Goal: Task Accomplishment & Management: Use online tool/utility

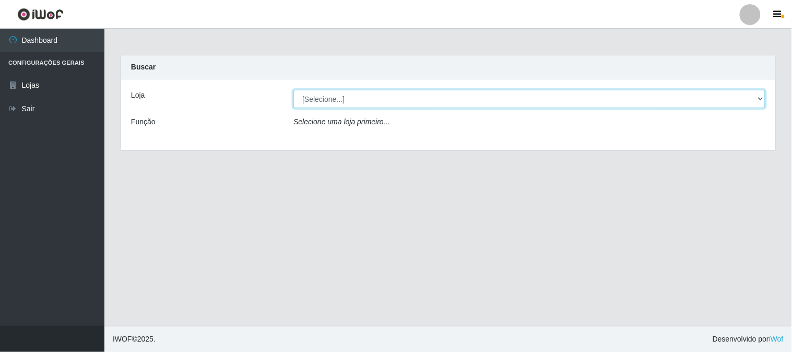
click at [594, 101] on select "[Selecione...] Casatudo BR" at bounding box center [529, 99] width 472 height 18
select select "197"
click at [293, 90] on select "[Selecione...] Casatudo BR" at bounding box center [529, 99] width 472 height 18
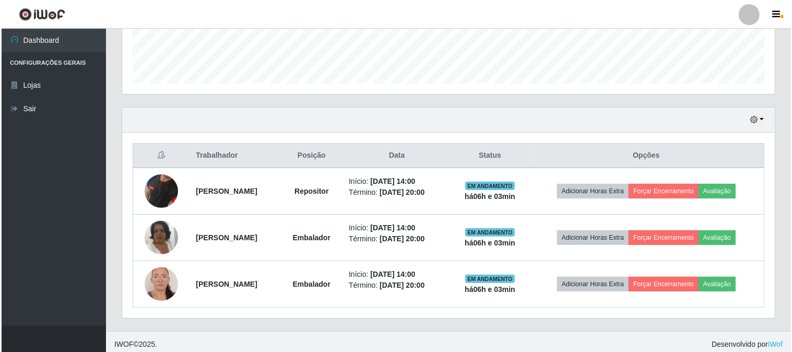
scroll to position [295, 0]
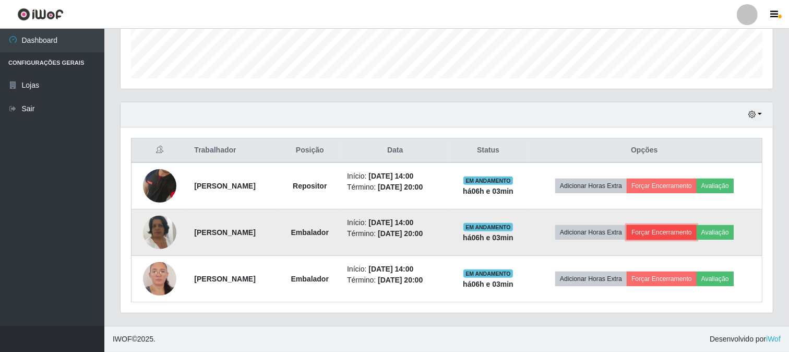
click at [677, 230] on button "Forçar Encerramento" at bounding box center [662, 232] width 70 height 15
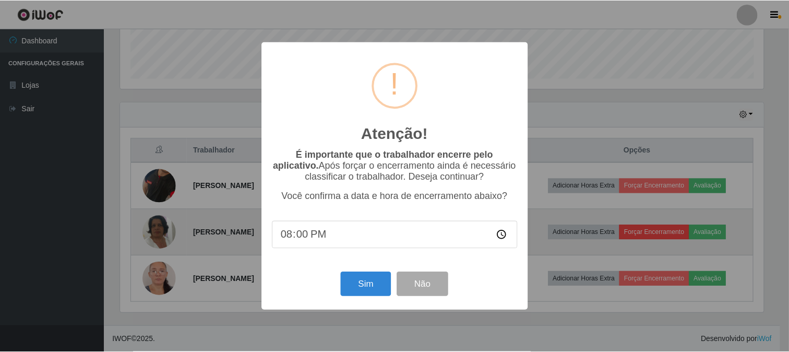
scroll to position [216, 645]
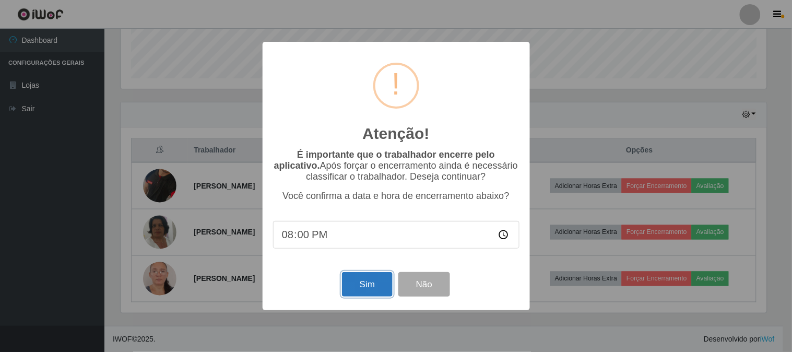
click at [360, 287] on button "Sim" at bounding box center [367, 284] width 51 height 25
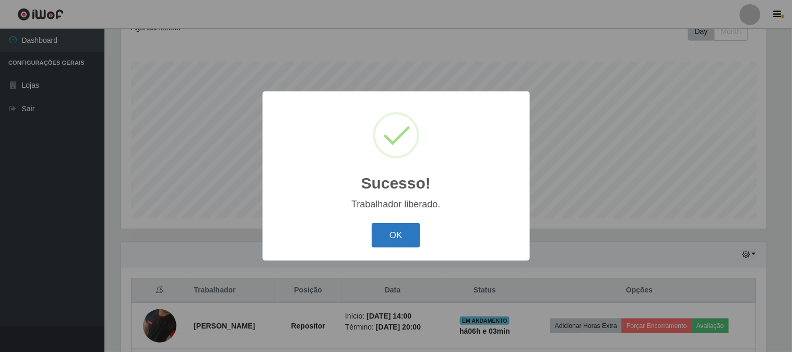
click at [390, 225] on button "OK" at bounding box center [395, 235] width 49 height 25
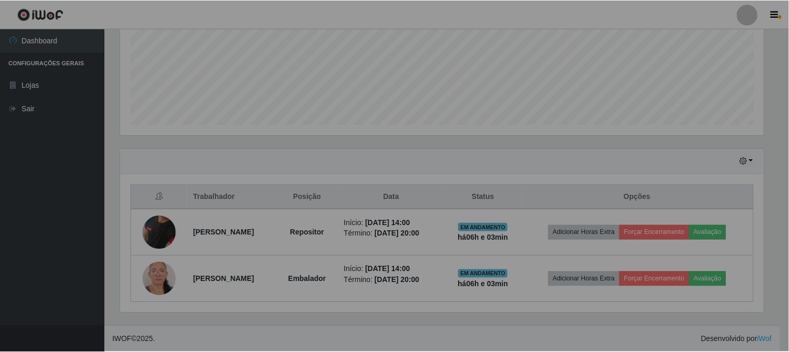
scroll to position [216, 652]
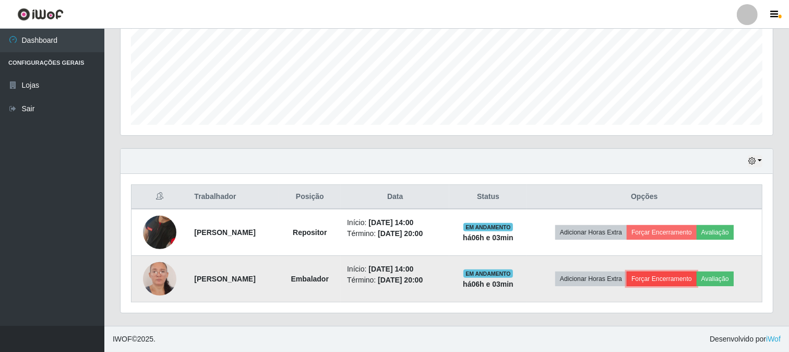
click at [666, 271] on button "Forçar Encerramento" at bounding box center [662, 278] width 70 height 15
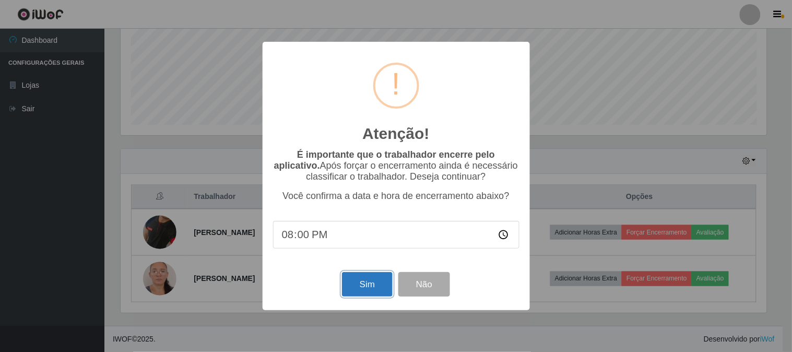
click at [361, 283] on button "Sim" at bounding box center [367, 284] width 51 height 25
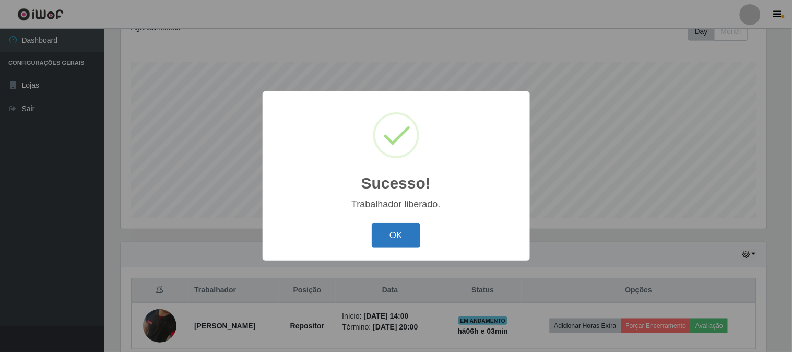
click at [385, 234] on button "OK" at bounding box center [395, 235] width 49 height 25
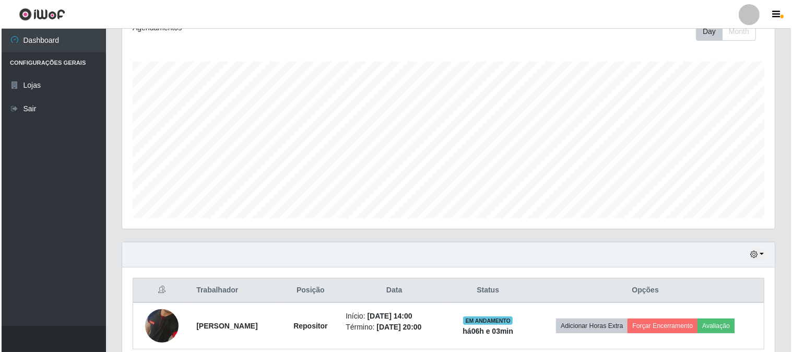
scroll to position [201, 0]
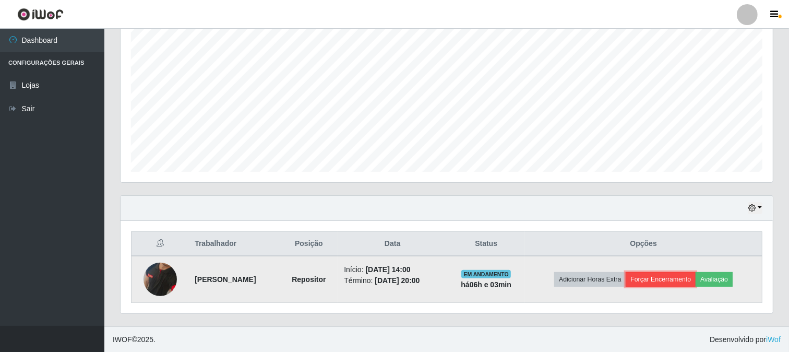
click at [665, 272] on button "Forçar Encerramento" at bounding box center [661, 279] width 70 height 15
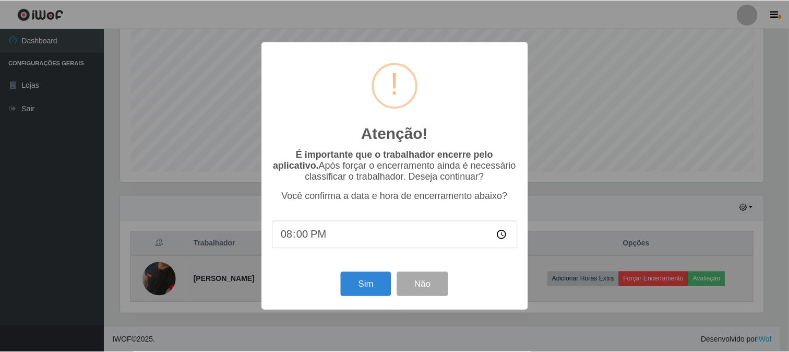
scroll to position [216, 645]
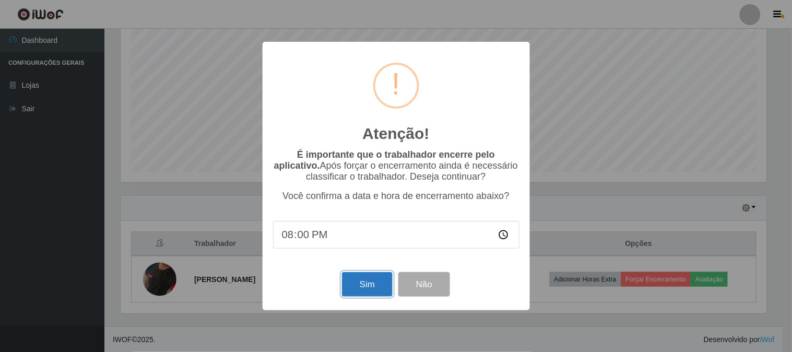
click at [371, 286] on button "Sim" at bounding box center [367, 284] width 51 height 25
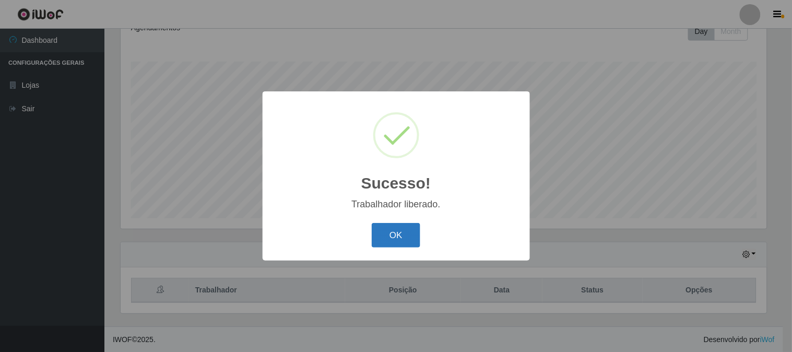
click at [404, 236] on button "OK" at bounding box center [395, 235] width 49 height 25
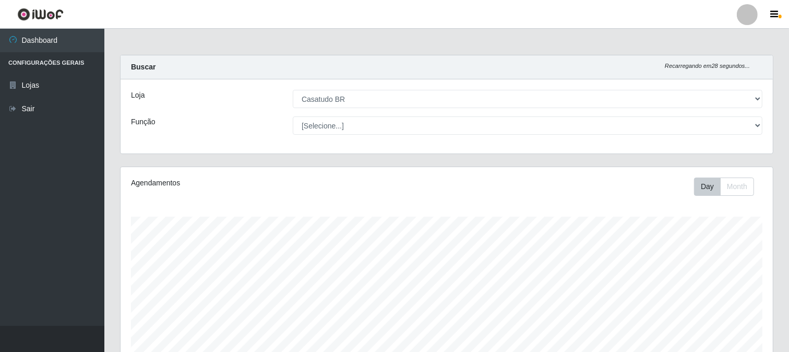
scroll to position [155, 0]
